Goal: Transaction & Acquisition: Purchase product/service

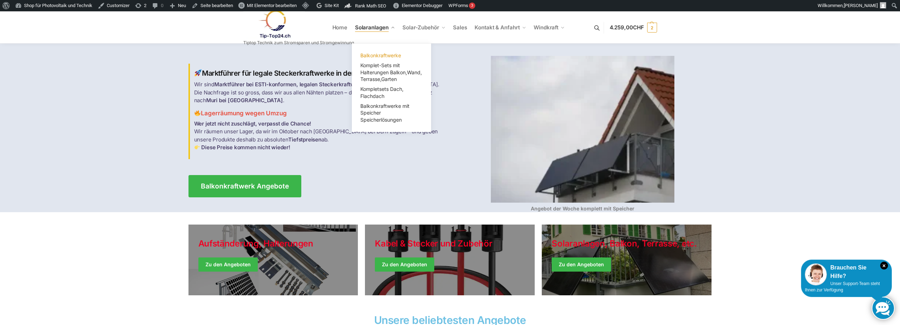
click at [381, 55] on span "Balkonkraftwerke" at bounding box center [380, 55] width 41 height 6
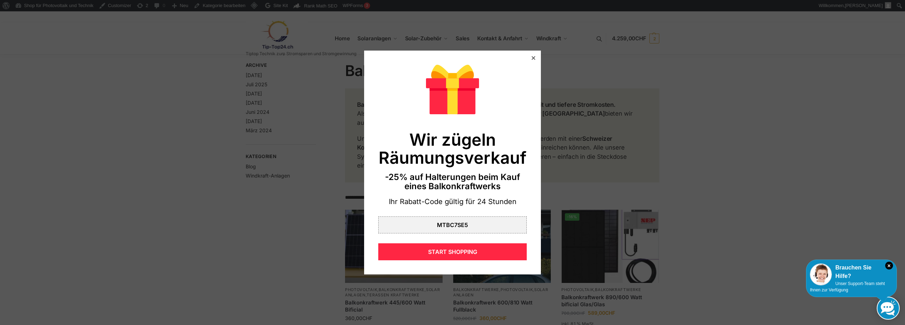
click at [532, 58] on icon at bounding box center [534, 58] width 4 height 4
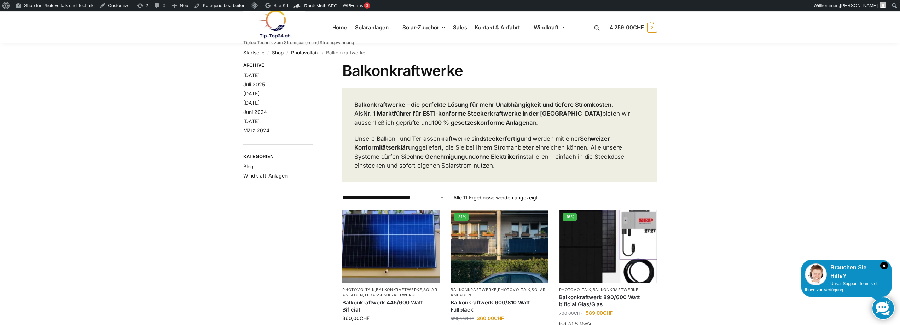
scroll to position [141, 0]
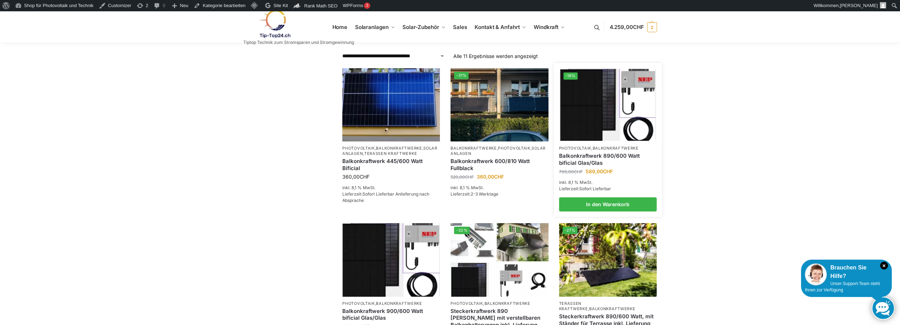
click at [601, 155] on link "Balkonkraftwerk 890/600 Watt bificial Glas/Glas" at bounding box center [608, 159] width 98 height 14
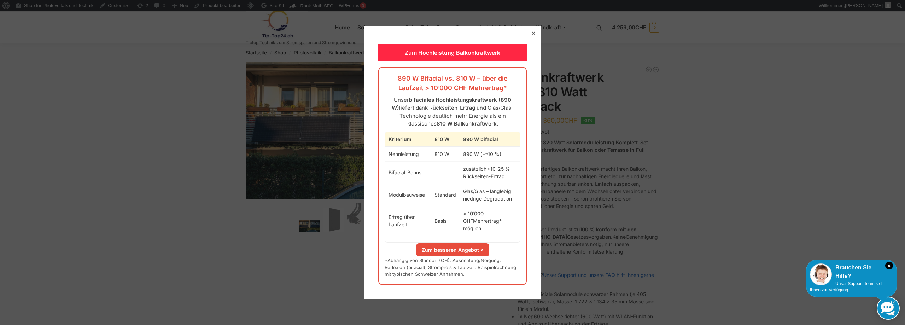
click at [532, 35] on icon at bounding box center [534, 33] width 4 height 4
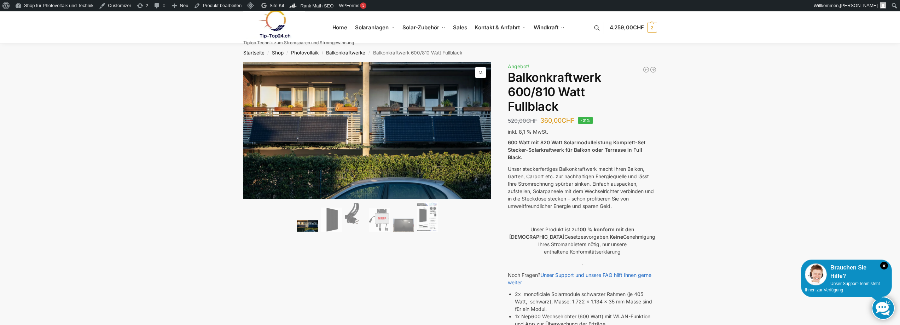
click at [277, 29] on img at bounding box center [274, 24] width 62 height 29
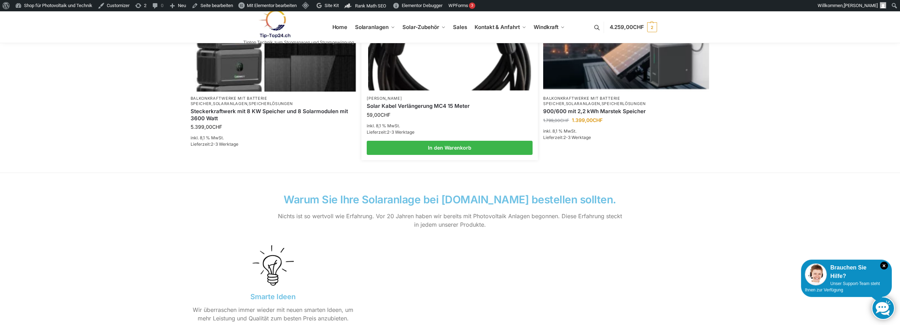
scroll to position [707, 0]
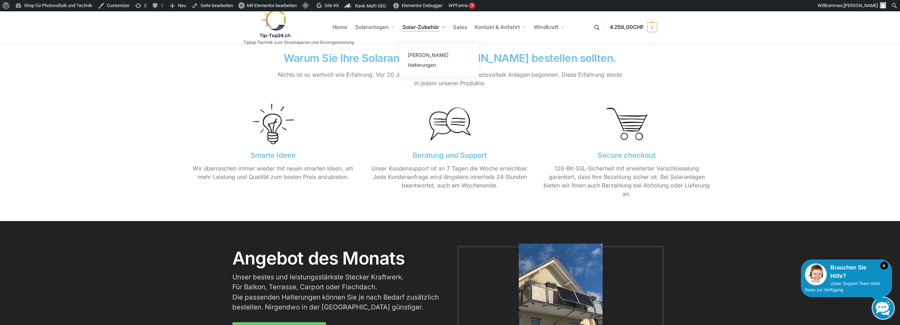
click at [424, 25] on span "Solar-Zubehör" at bounding box center [421, 27] width 37 height 7
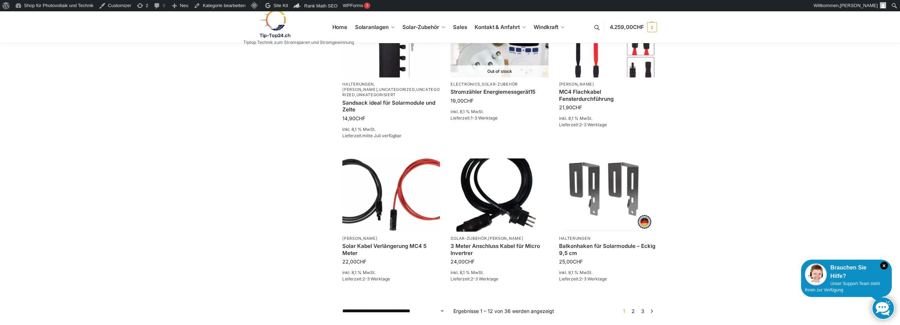
scroll to position [540, 0]
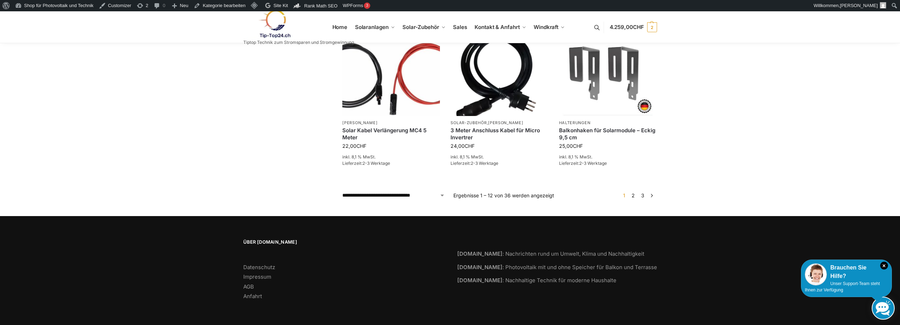
click at [644, 192] on link "3" at bounding box center [642, 195] width 7 height 6
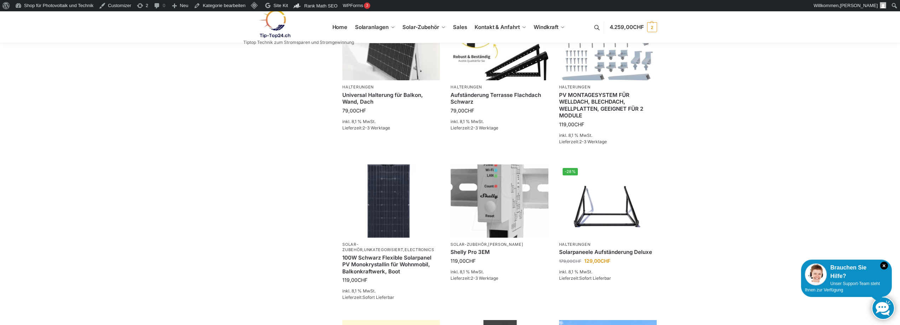
scroll to position [283, 0]
